Goal: Navigation & Orientation: Find specific page/section

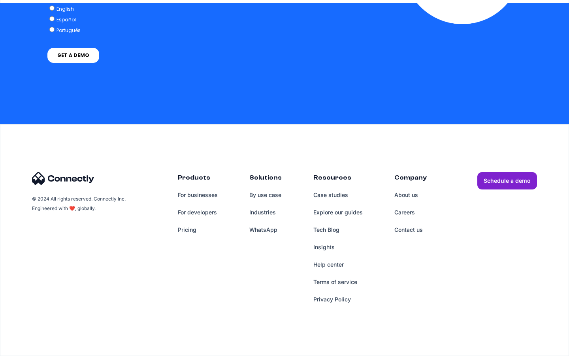
scroll to position [3257, 0]
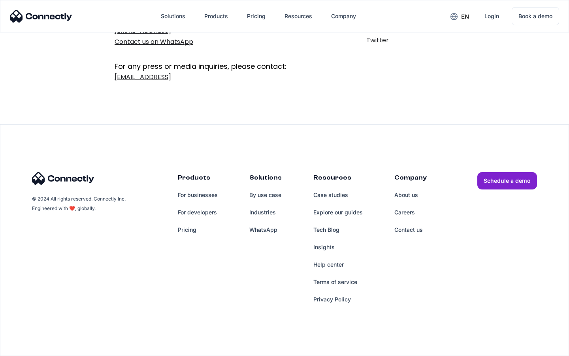
scroll to position [129, 0]
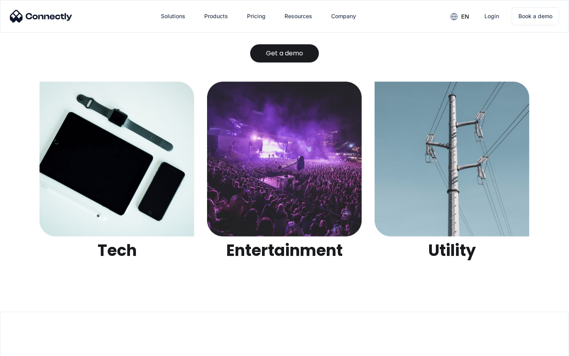
scroll to position [2493, 0]
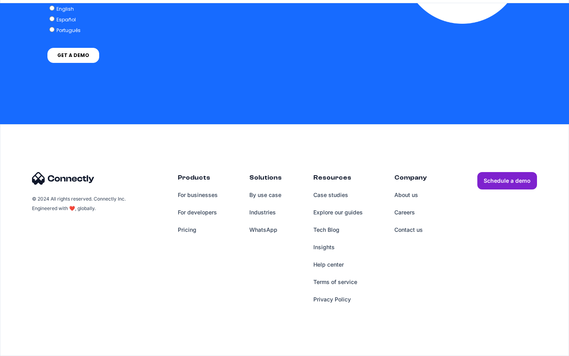
scroll to position [2305, 0]
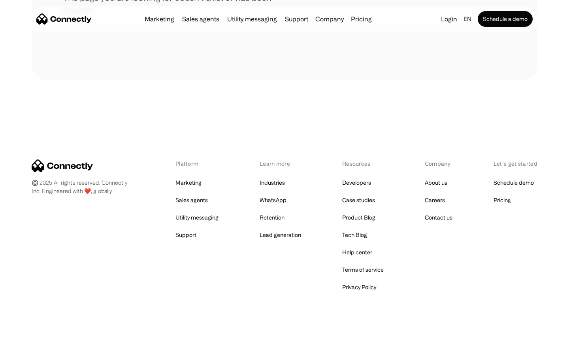
scroll to position [144, 0]
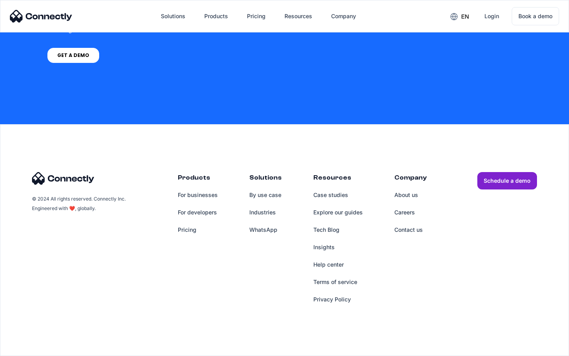
scroll to position [599, 0]
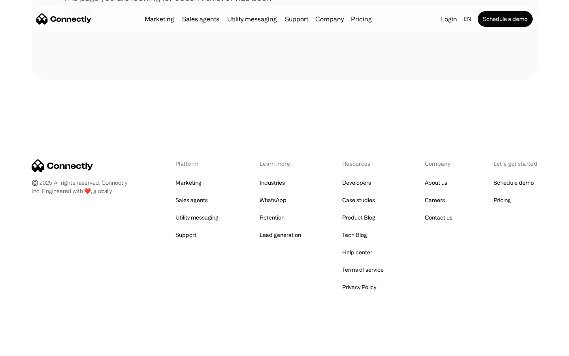
scroll to position [144, 0]
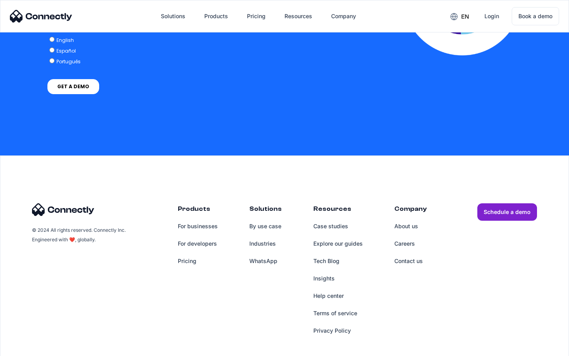
scroll to position [1735, 0]
